Goal: Task Accomplishment & Management: Manage account settings

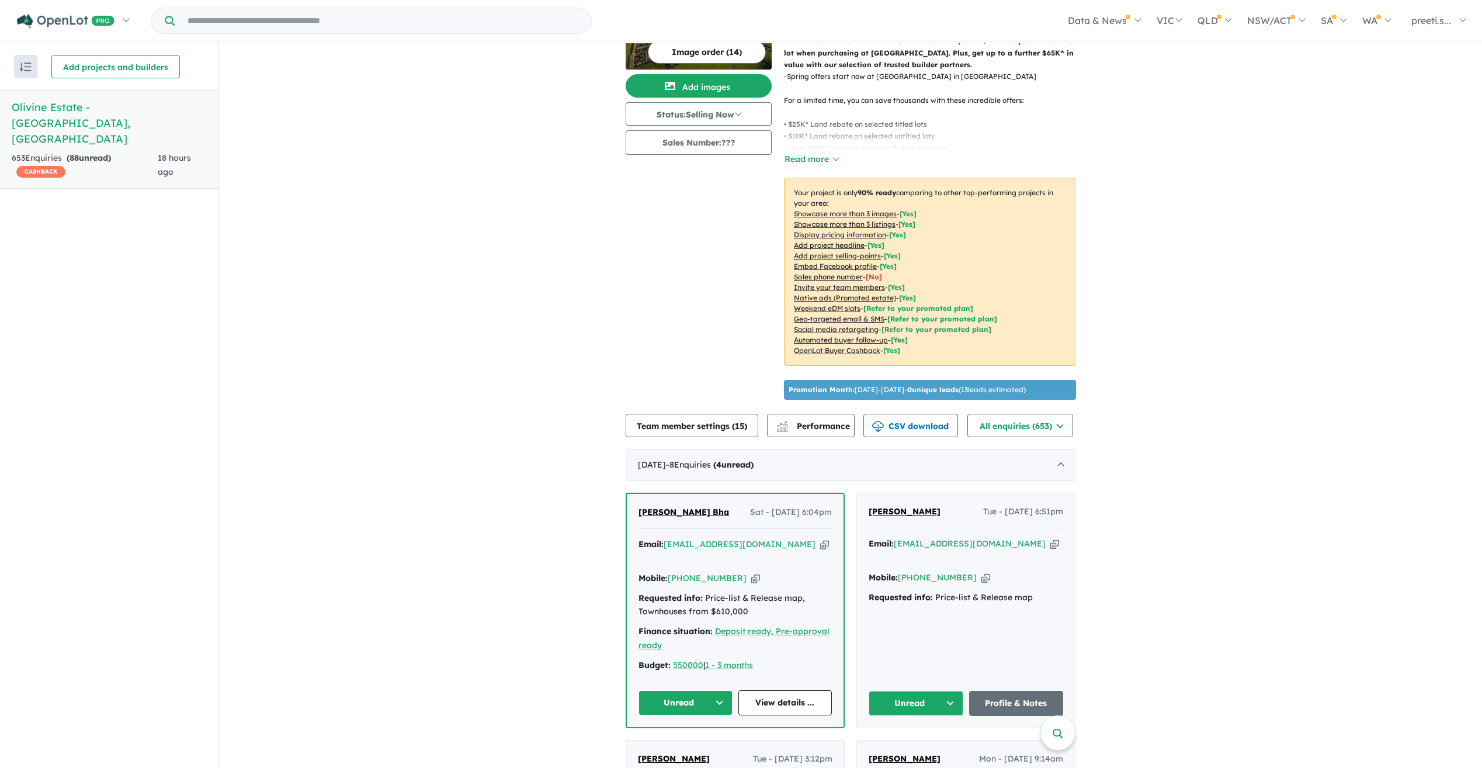
scroll to position [117, 0]
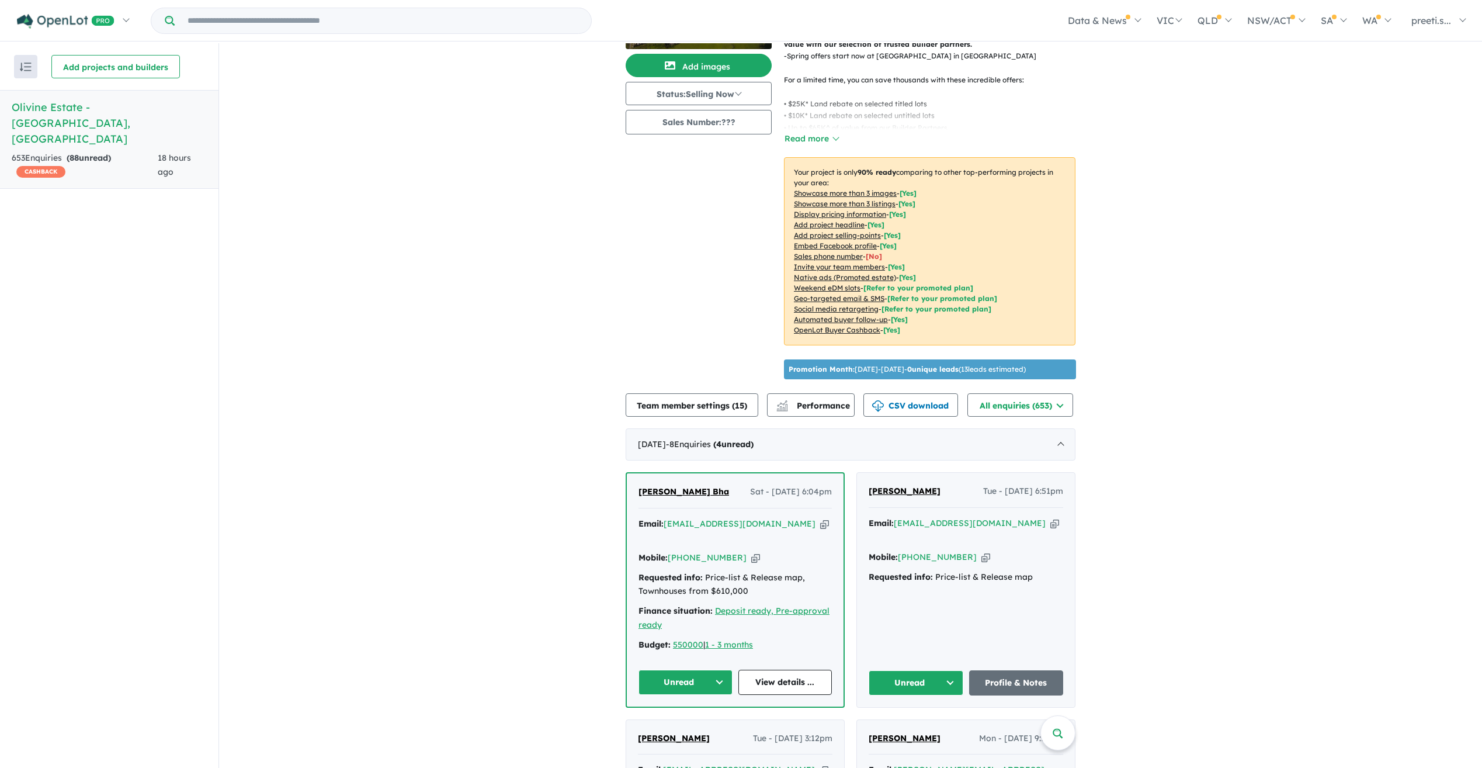
click at [751, 552] on icon "button" at bounding box center [755, 558] width 9 height 12
click at [820, 519] on icon "button" at bounding box center [824, 524] width 9 height 12
click at [751, 552] on icon "button" at bounding box center [755, 558] width 9 height 12
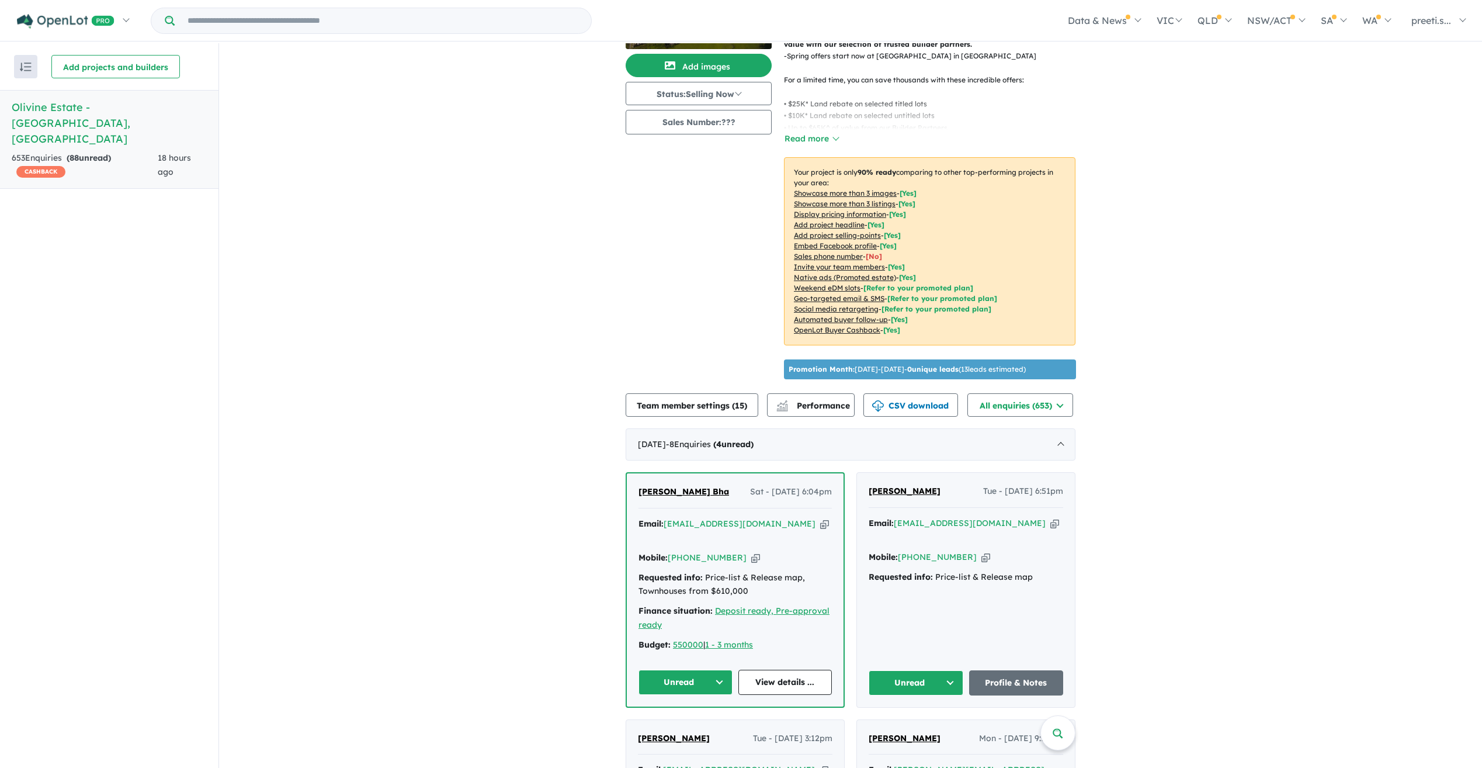
click at [751, 552] on icon "button" at bounding box center [755, 558] width 9 height 12
click at [820, 518] on icon "button" at bounding box center [824, 524] width 9 height 12
click at [648, 227] on div "Image order ( 14 ) Add images Status: Selling Now In Planning Coming Soon Selli…" at bounding box center [705, 161] width 158 height 446
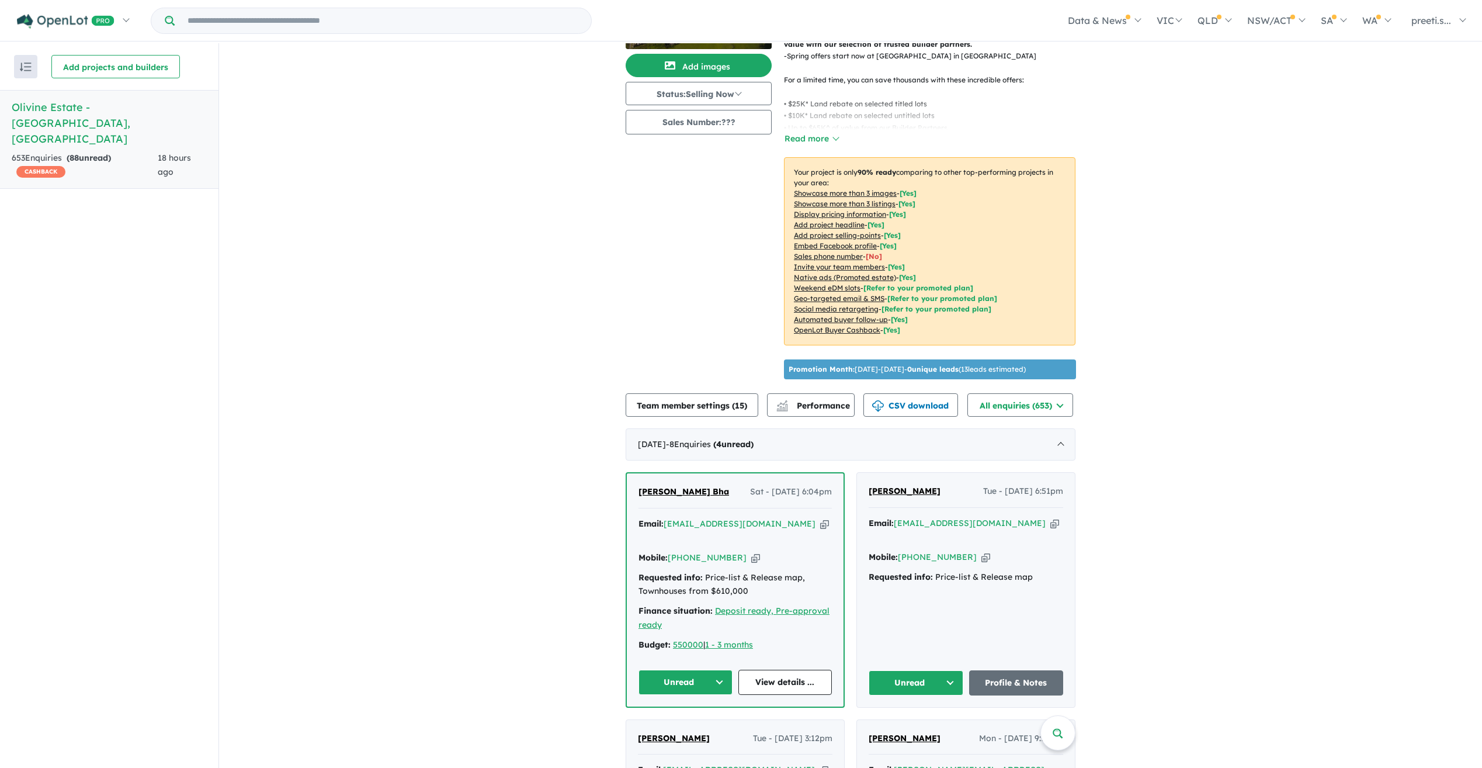
click at [105, 441] on div "Recent enquiries first Most unread enquiries first Most enquiries first By name…" at bounding box center [109, 406] width 219 height 726
